Goal: Task Accomplishment & Management: Complete application form

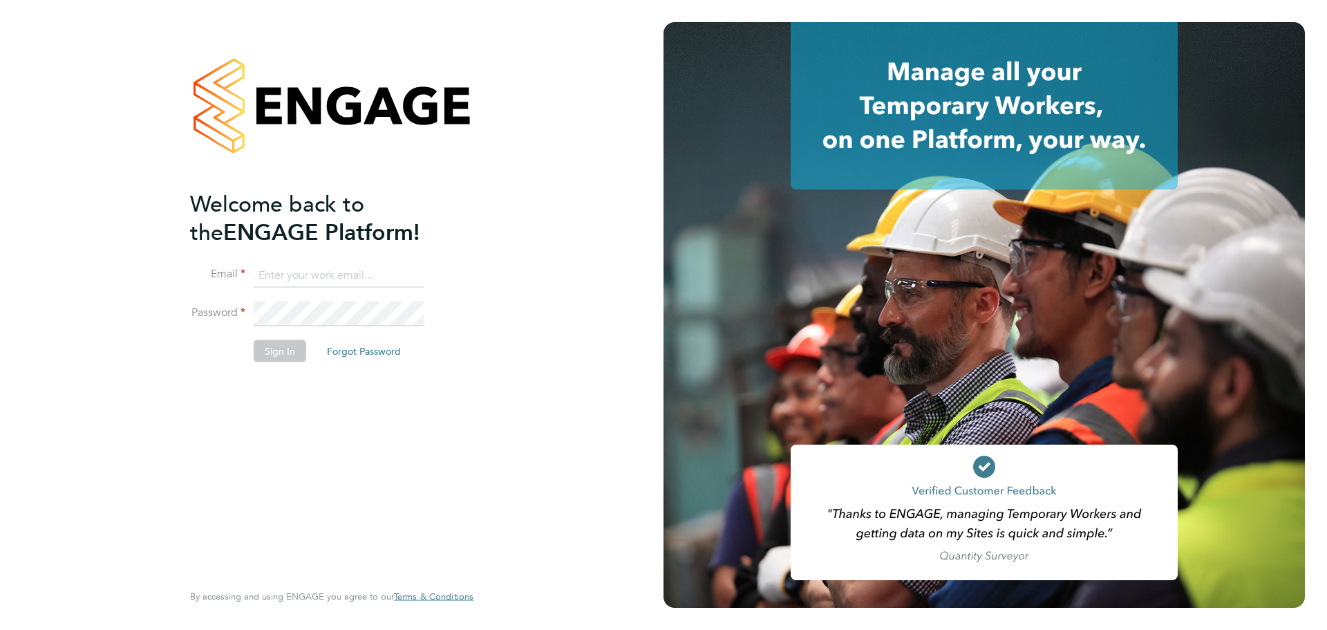
click at [313, 277] on input at bounding box center [339, 275] width 171 height 25
click at [311, 279] on input "kate" at bounding box center [339, 275] width 171 height 25
type input "[PERSON_NAME][EMAIL_ADDRESS][DOMAIN_NAME]"
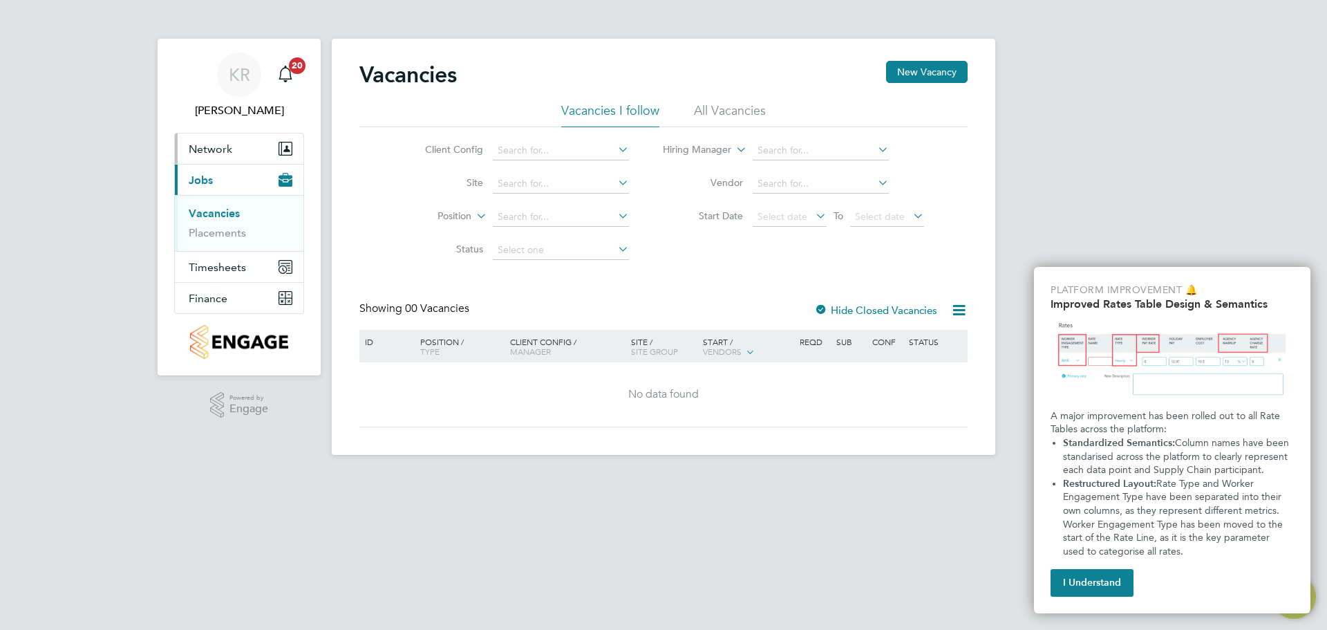
click at [227, 142] on span "Network" at bounding box center [211, 148] width 44 height 13
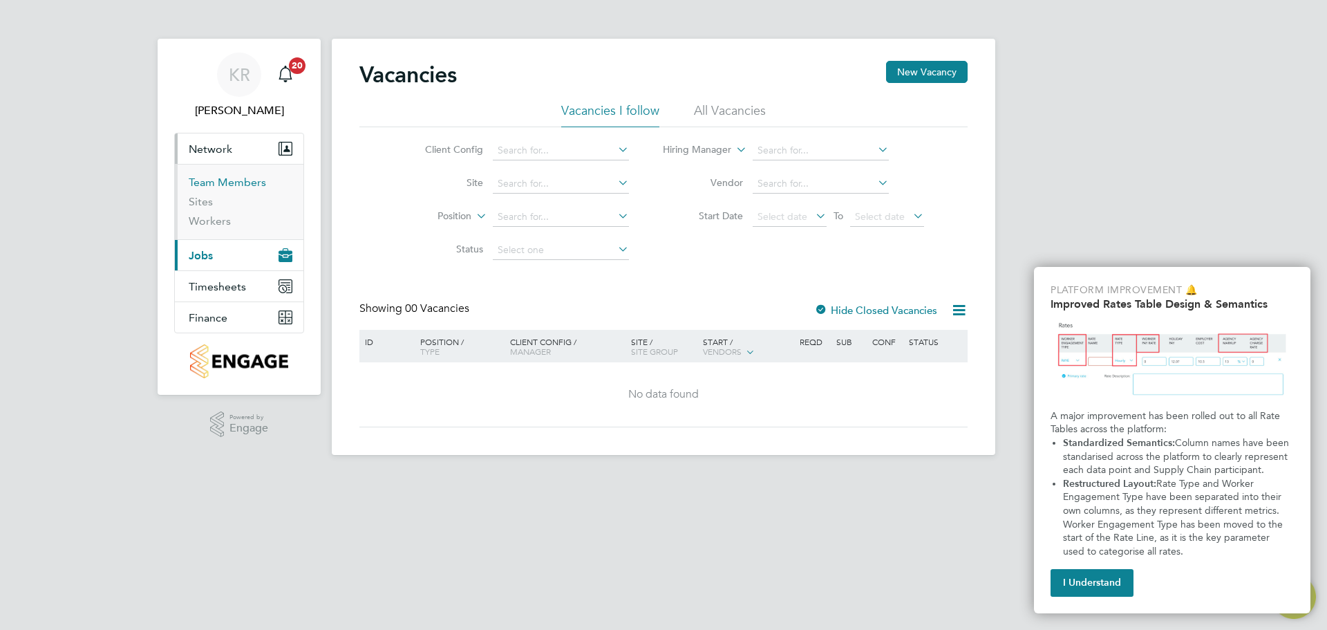
click at [235, 182] on link "Team Members" at bounding box center [227, 182] width 77 height 13
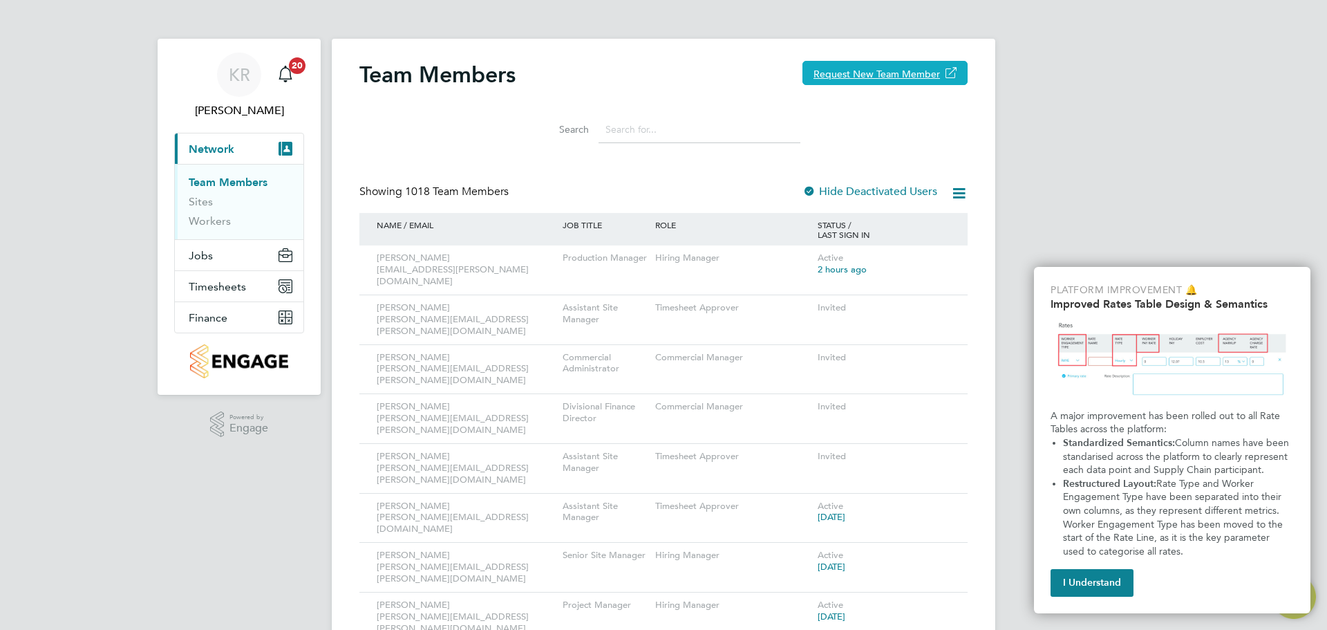
click at [868, 70] on button "Request New Team Member" at bounding box center [884, 73] width 165 height 24
